Goal: Information Seeking & Learning: Learn about a topic

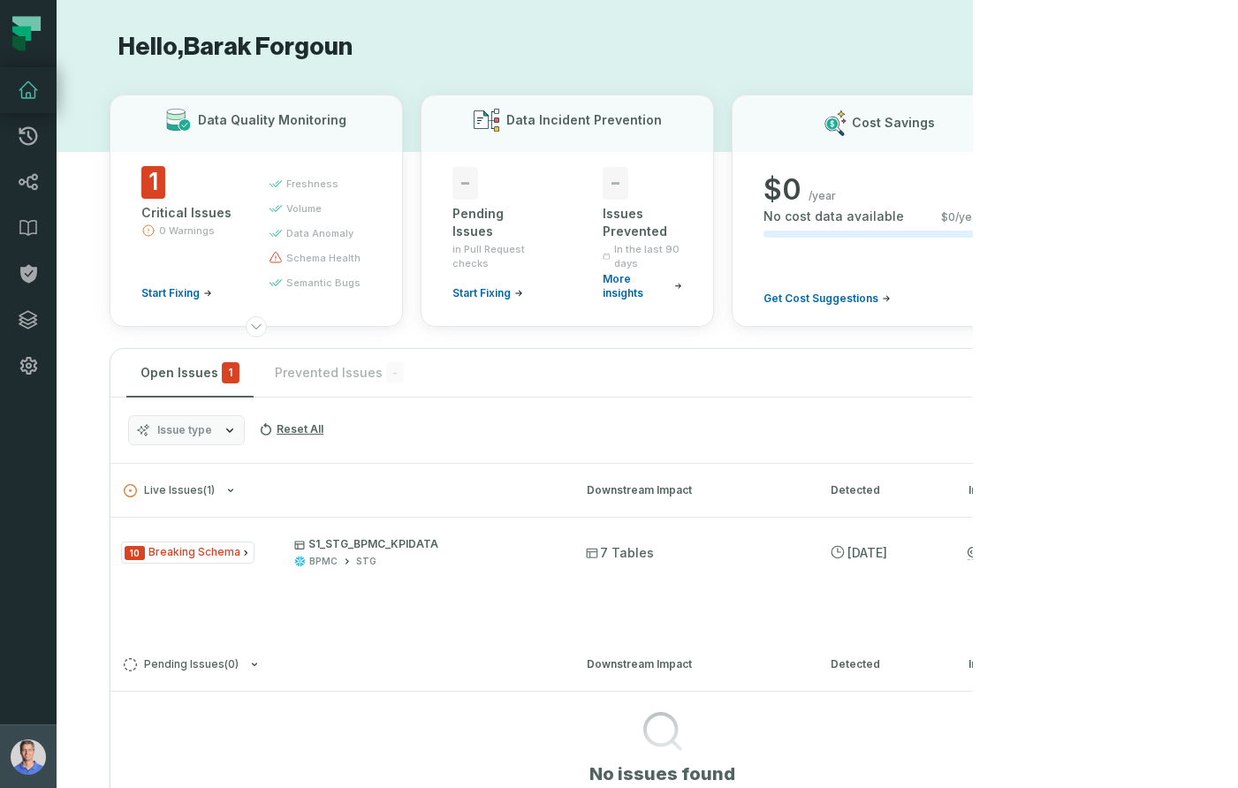
click at [28, 748] on img "button" at bounding box center [28, 756] width 35 height 35
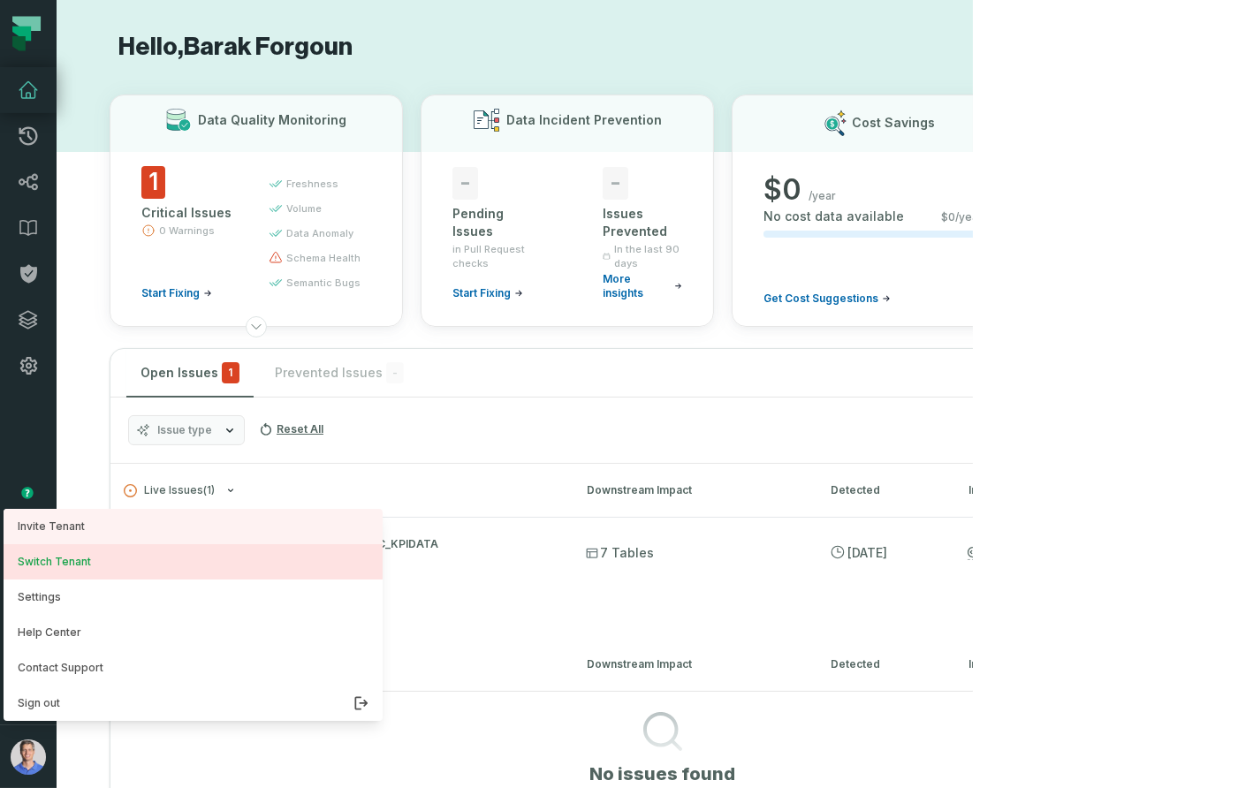
click at [107, 557] on button "Switch Tenant" at bounding box center [193, 561] width 379 height 35
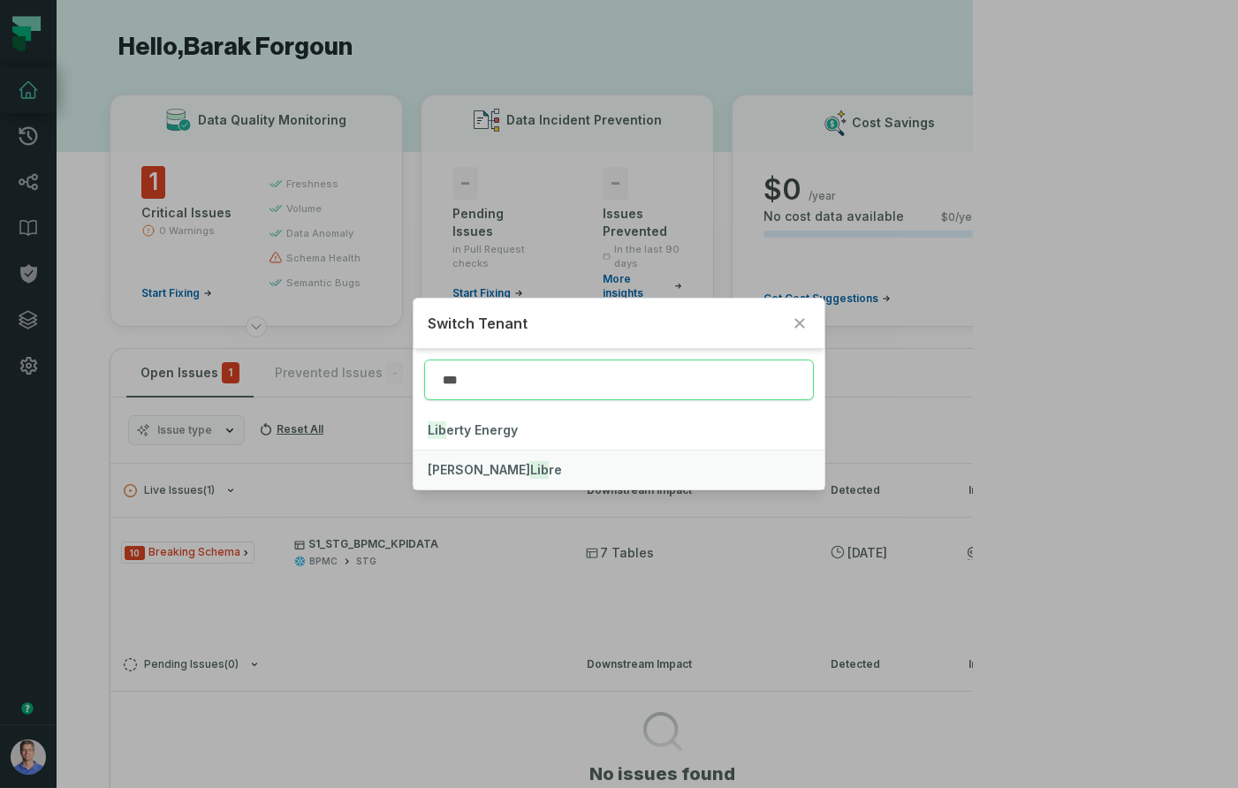
type input "***"
click at [524, 466] on button "[PERSON_NAME] Lib re" at bounding box center [618, 470] width 411 height 39
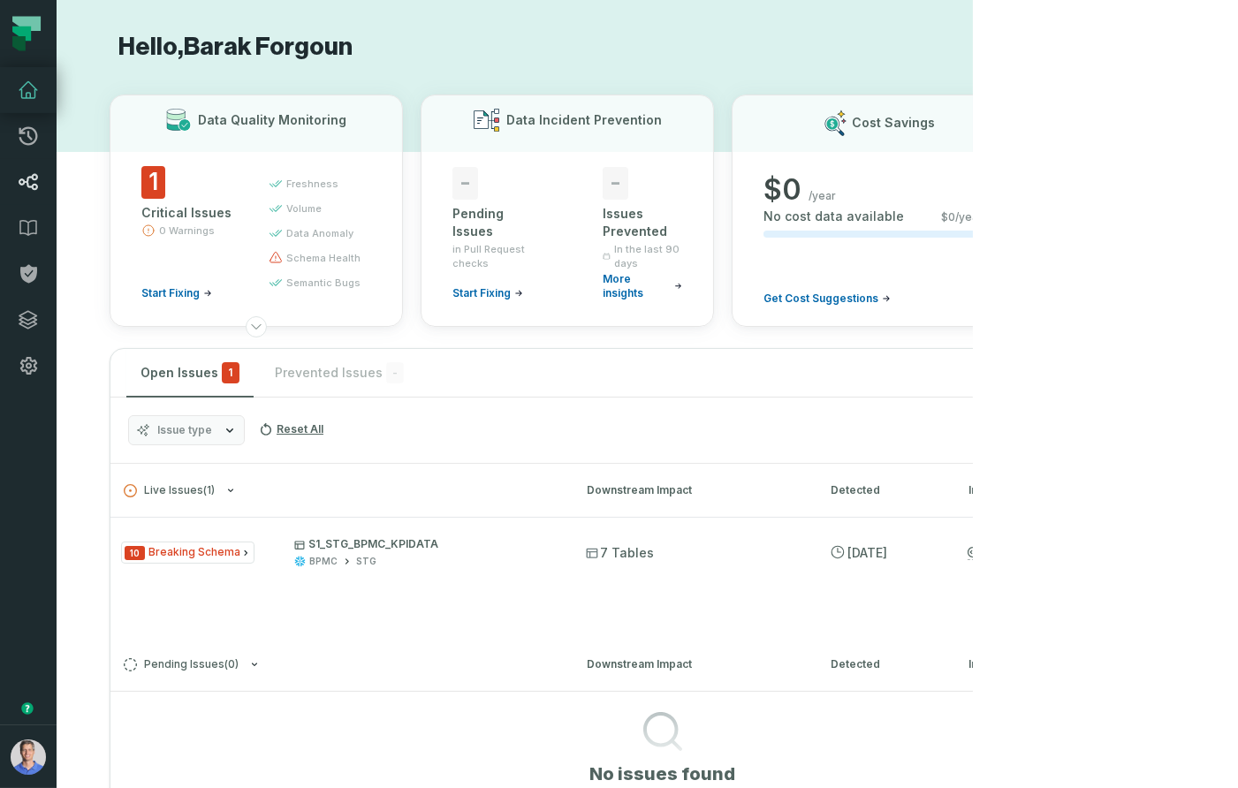
click at [35, 182] on icon at bounding box center [28, 181] width 21 height 21
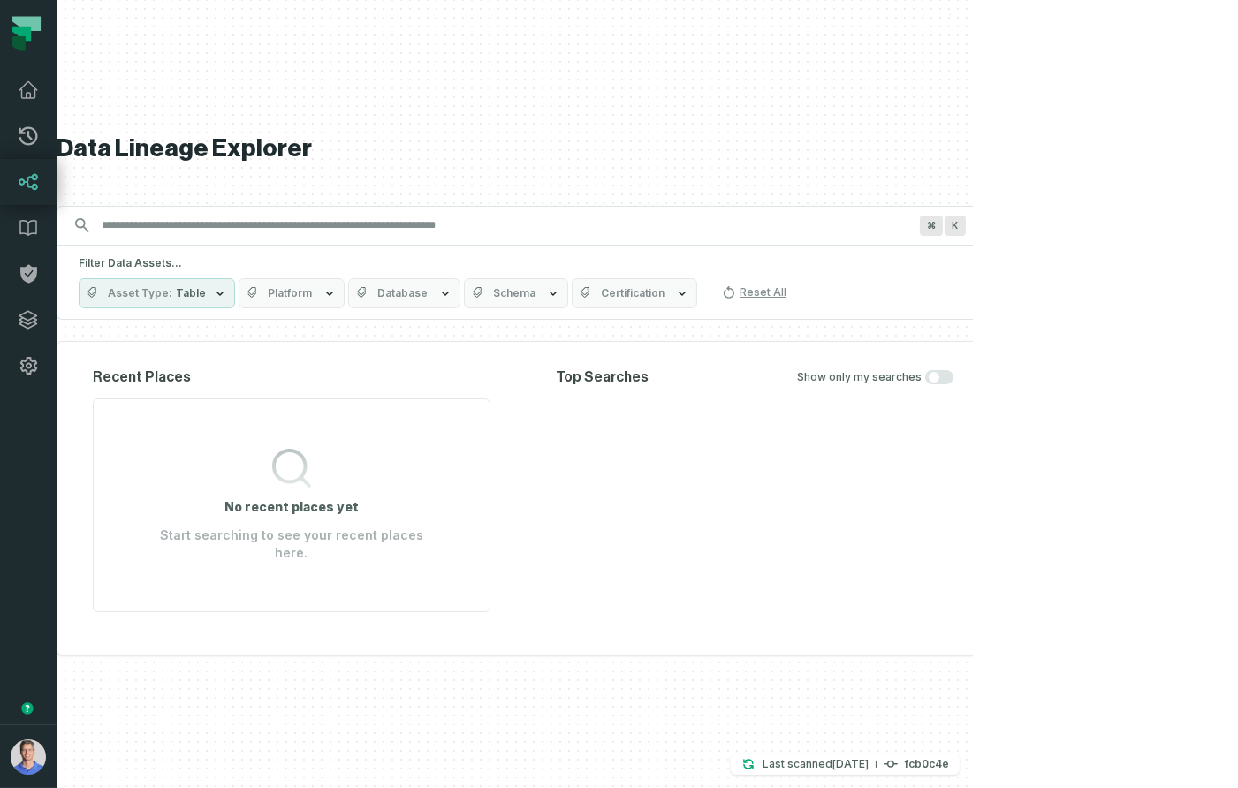
click at [312, 300] on span "Platform" at bounding box center [290, 293] width 44 height 14
click at [372, 376] on button "BIGQUERY (22)" at bounding box center [377, 374] width 14 height 14
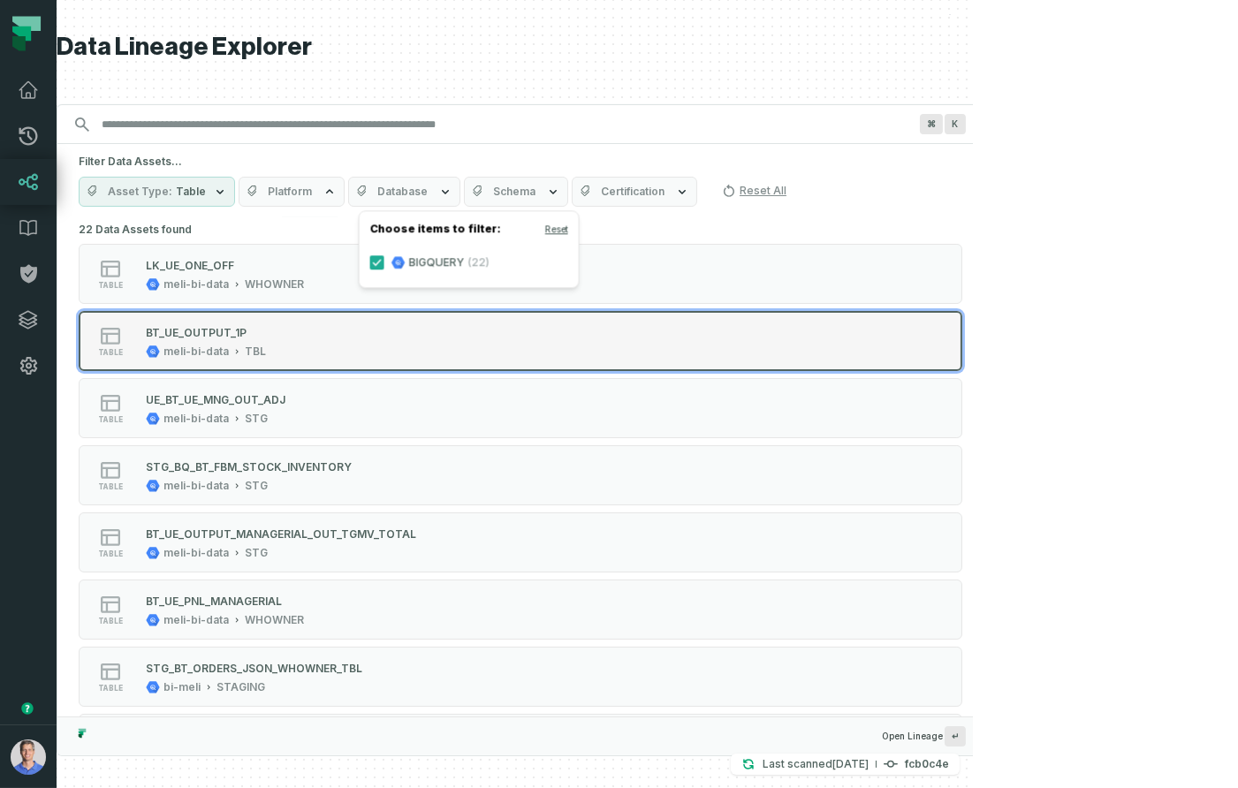
click at [266, 339] on div "BT_UE_OUTPUT_1P" at bounding box center [206, 332] width 120 height 18
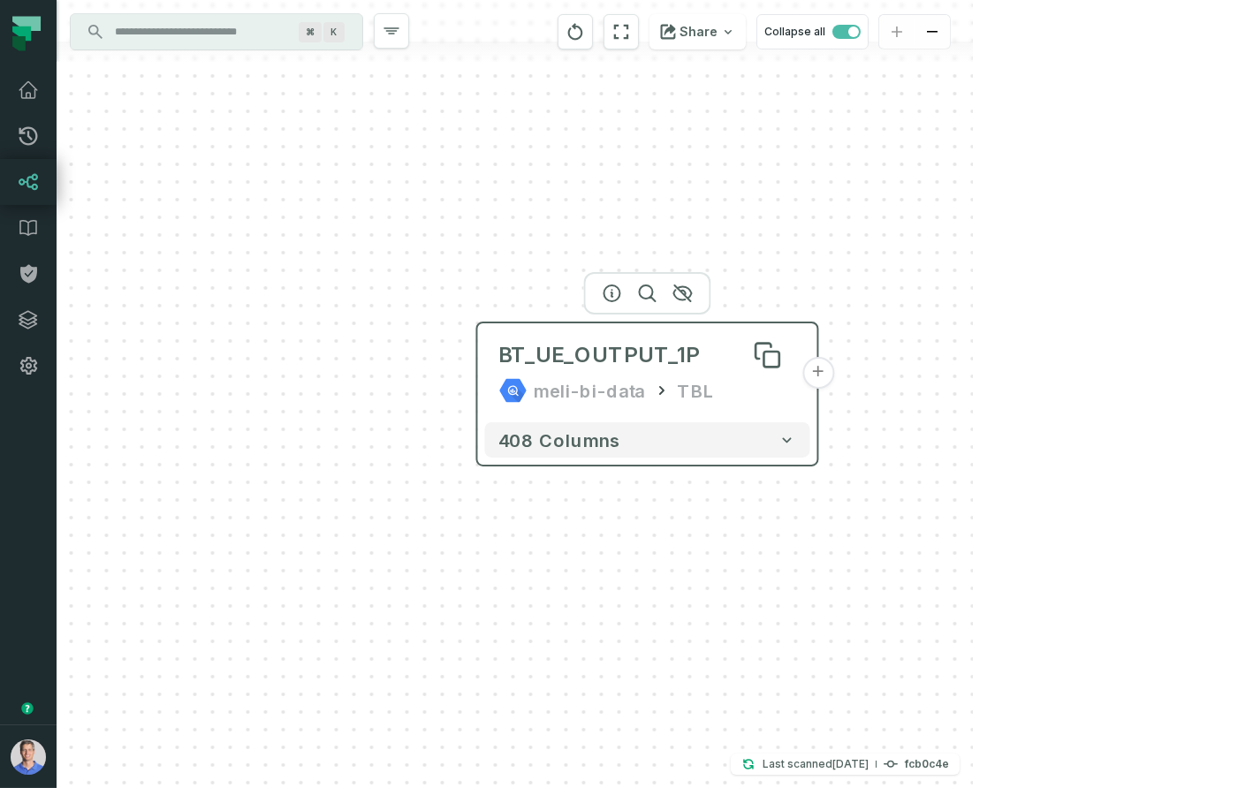
click at [612, 354] on div "BT_UE_OUTPUT_1P" at bounding box center [599, 355] width 201 height 28
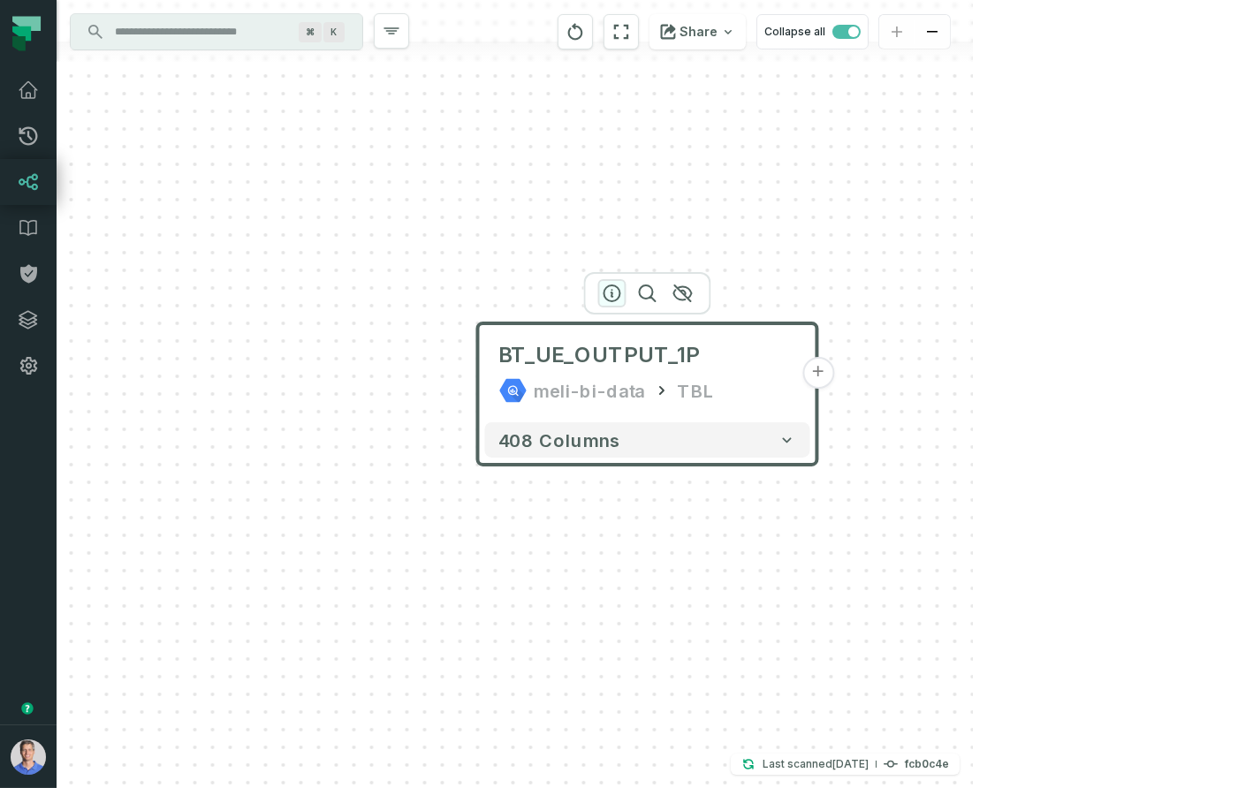
click at [613, 298] on icon "button" at bounding box center [612, 293] width 21 height 21
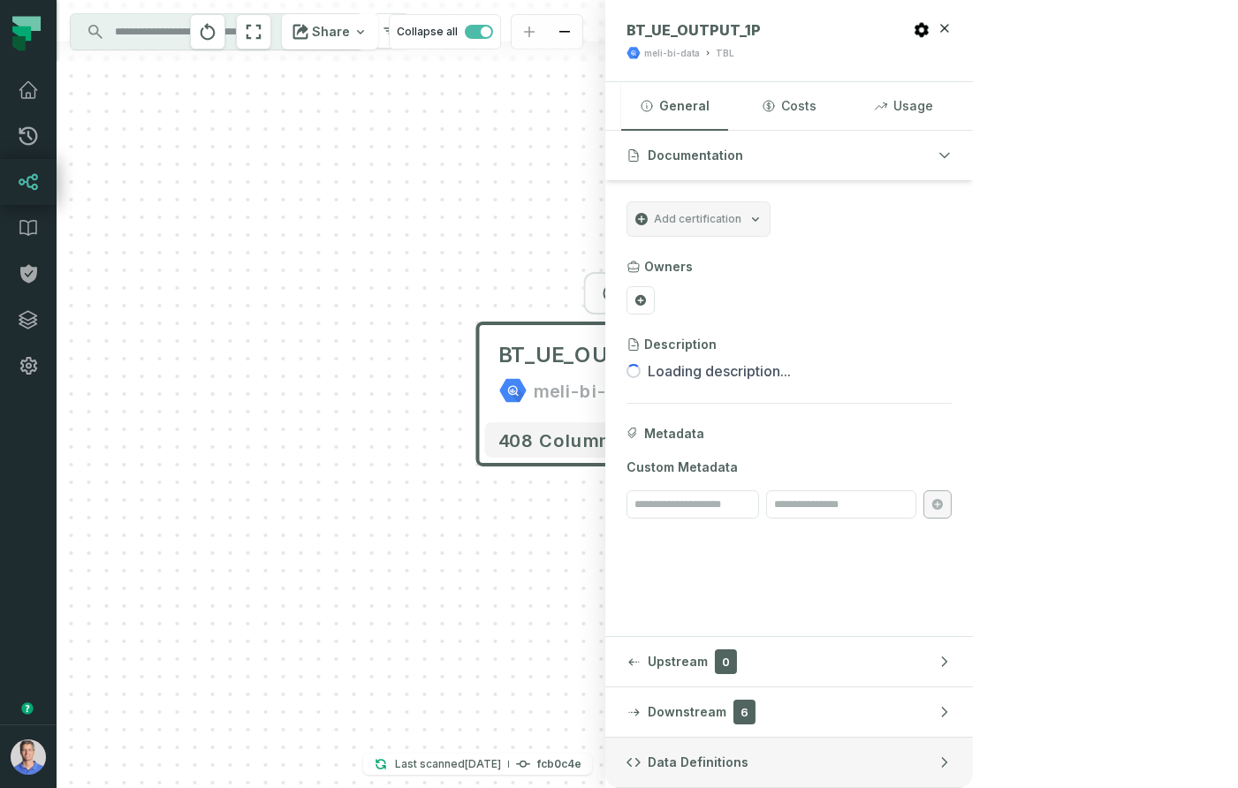
click at [954, 750] on button "Data Definitions" at bounding box center [789, 762] width 368 height 49
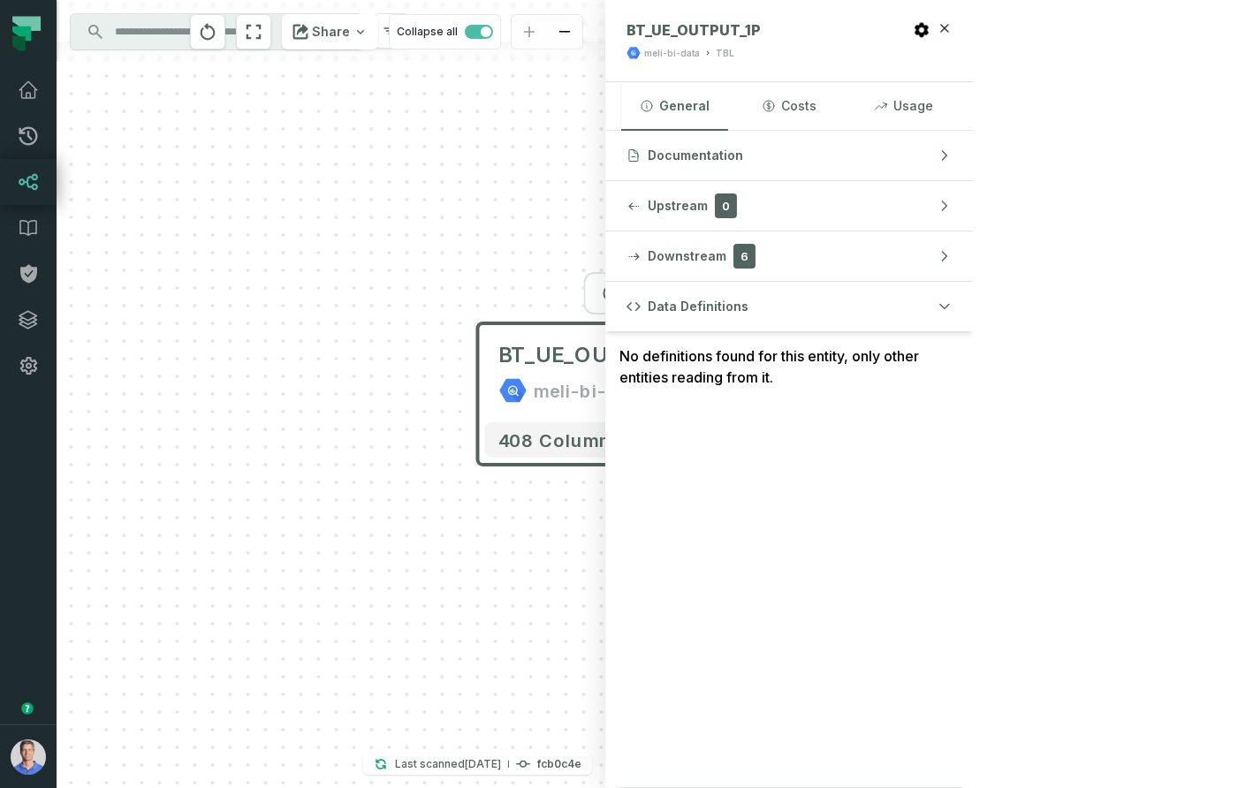
click at [820, 376] on button "+" at bounding box center [818, 373] width 32 height 32
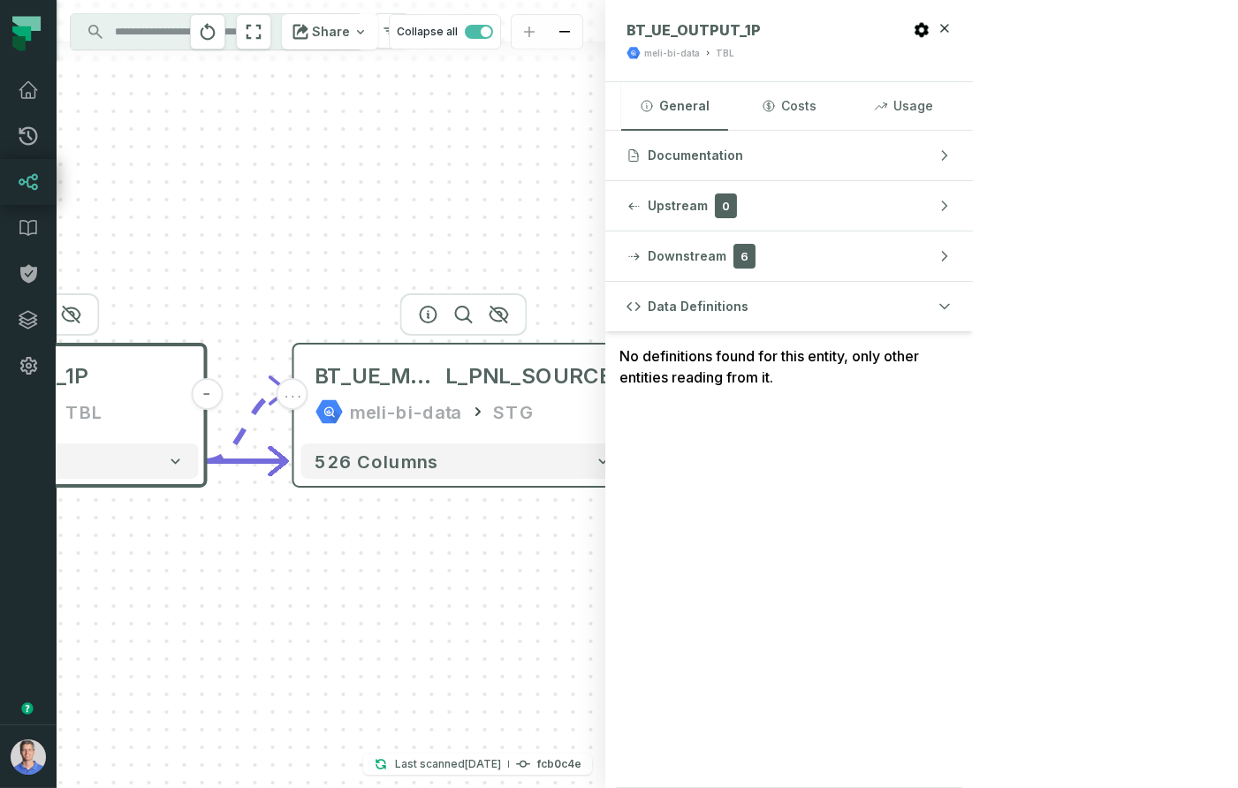
click at [439, 414] on div "meli-bi-data" at bounding box center [406, 412] width 111 height 28
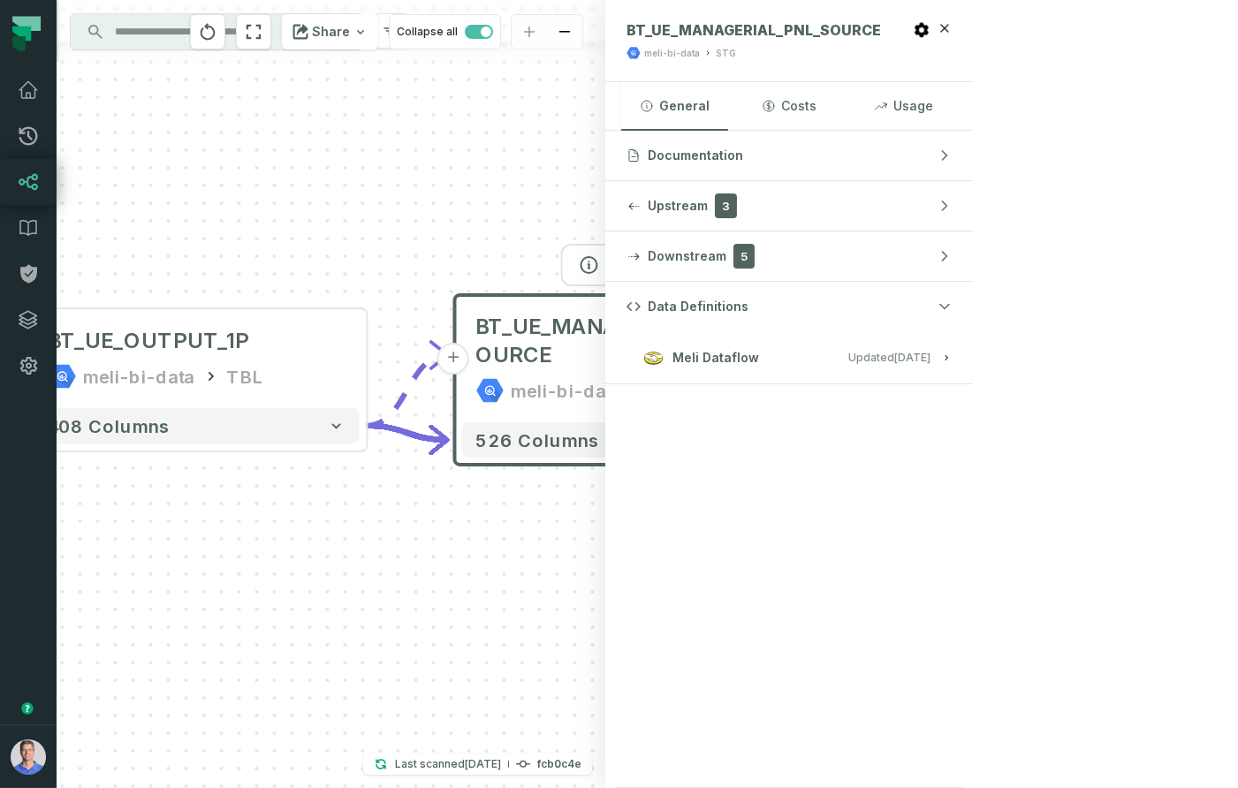
drag, startPoint x: 236, startPoint y: 219, endPoint x: 380, endPoint y: 168, distance: 152.9
click at [380, 168] on div "+ BT_UE_MANAGERIAL_PNL_SOURCE meli-bi-data STG + 526 columns BT_UE_OUTPUT_1P me…" at bounding box center [331, 394] width 549 height 788
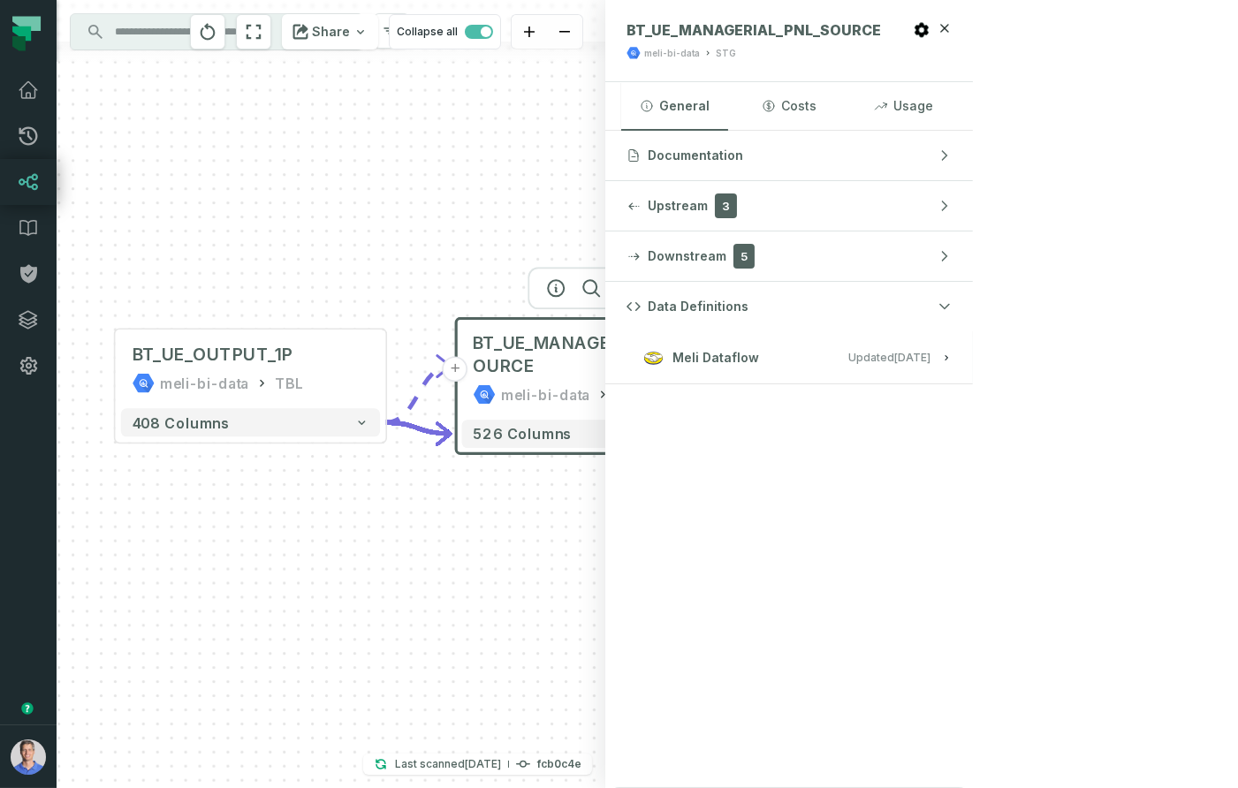
drag, startPoint x: 387, startPoint y: 172, endPoint x: 417, endPoint y: 223, distance: 58.6
click at [417, 223] on div "+ BT_UE_MANAGERIAL_PNL_SOURCE meli-bi-data STG + 526 columns BT_UE_OUTPUT_1P me…" at bounding box center [331, 394] width 549 height 788
click at [952, 367] on button "Meli Dataflow Updated [DATE] 2:13:08 PM" at bounding box center [788, 357] width 325 height 24
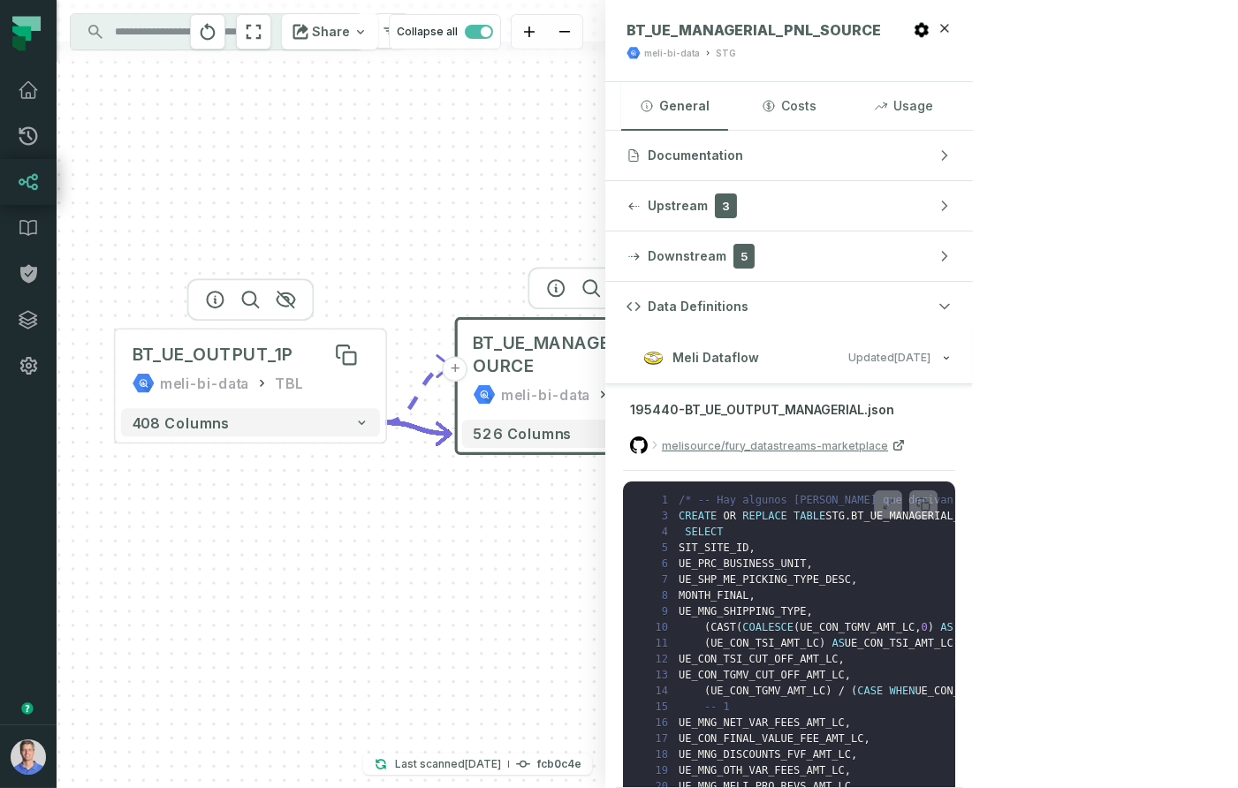
click at [237, 346] on div "BT_UE_OUTPUT_1P" at bounding box center [213, 355] width 161 height 23
